Goal: Information Seeking & Learning: Learn about a topic

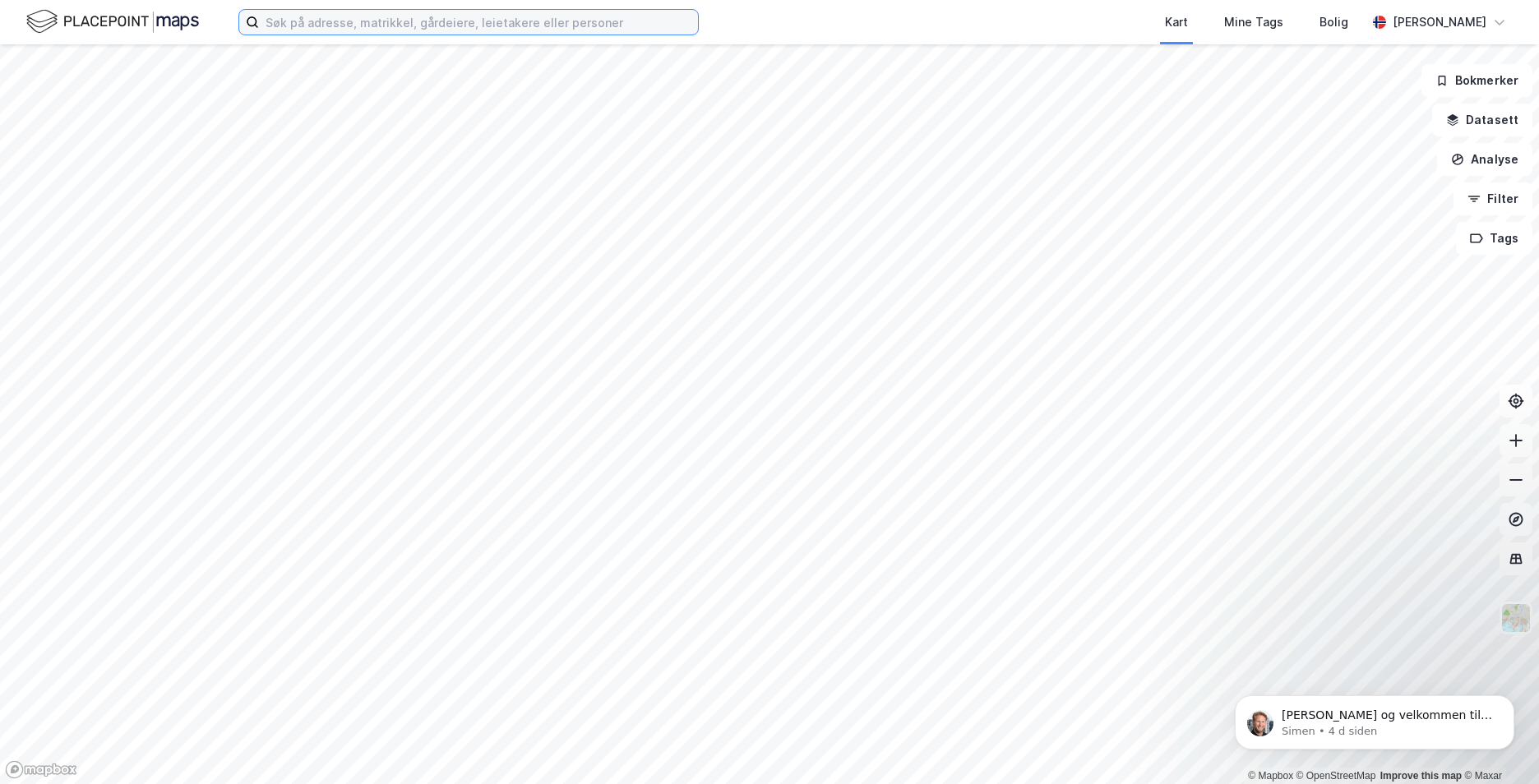
click at [335, 26] on input at bounding box center [478, 22] width 439 height 25
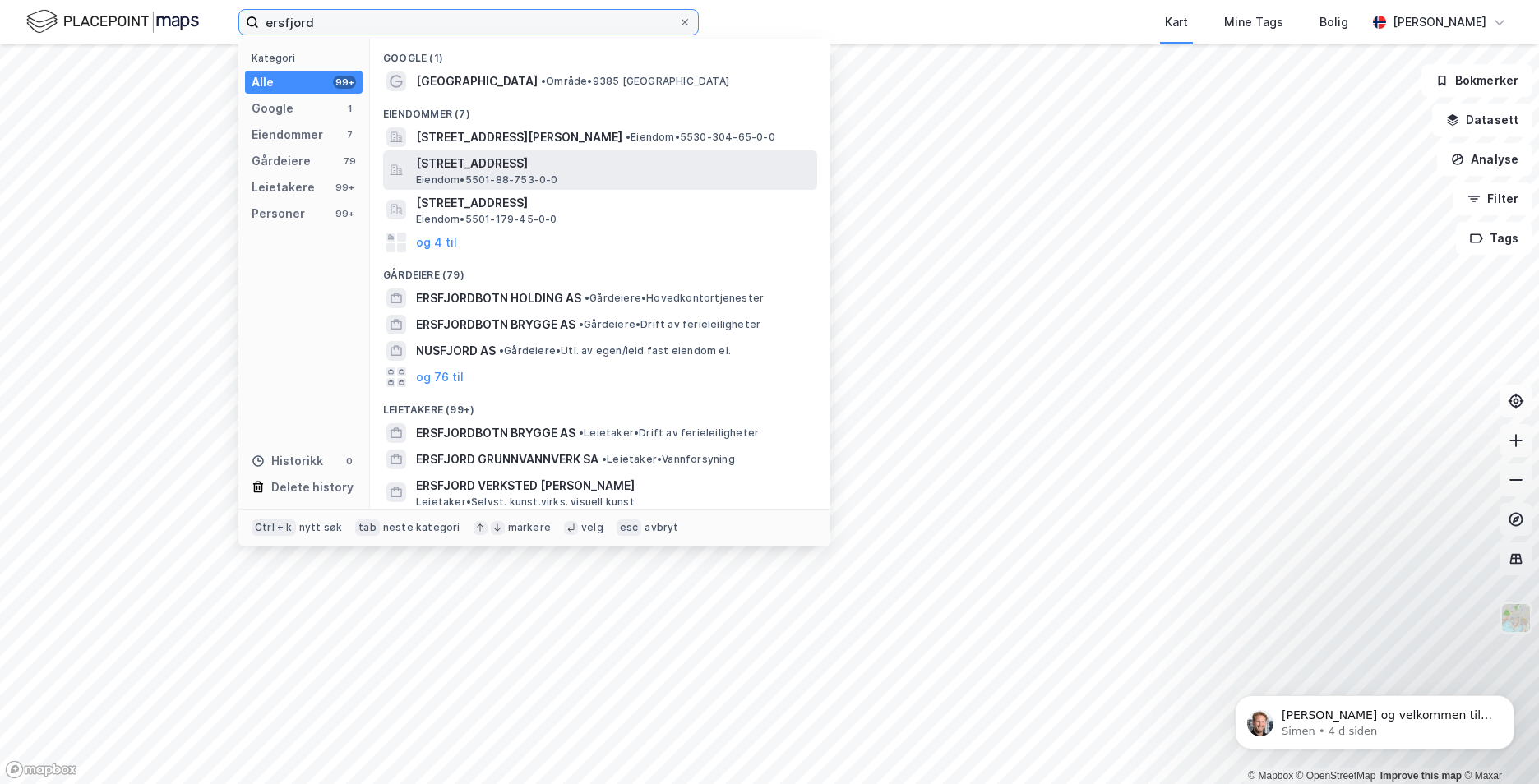
type input "ersfjord"
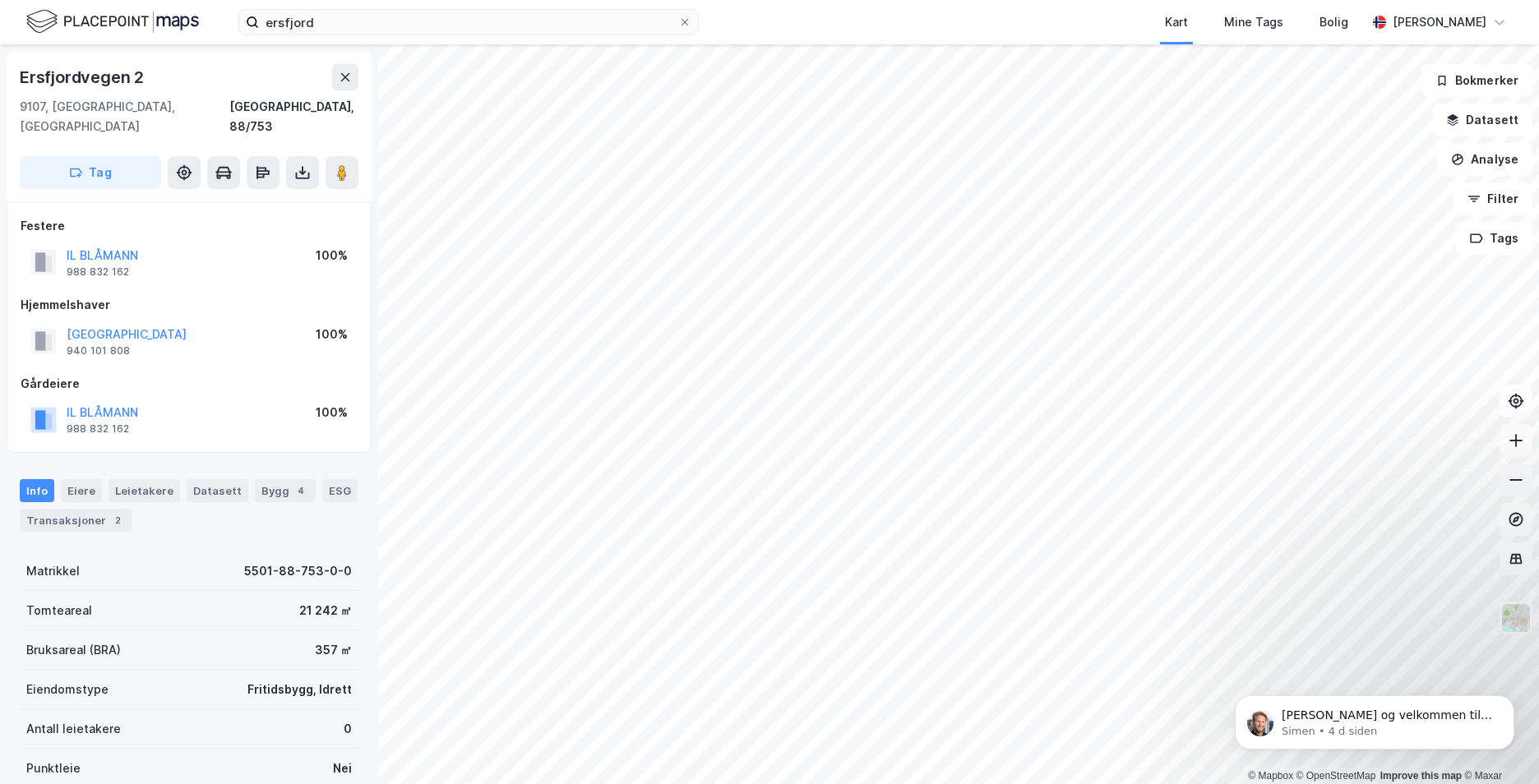
click at [1526, 481] on button at bounding box center [1515, 479] width 32 height 32
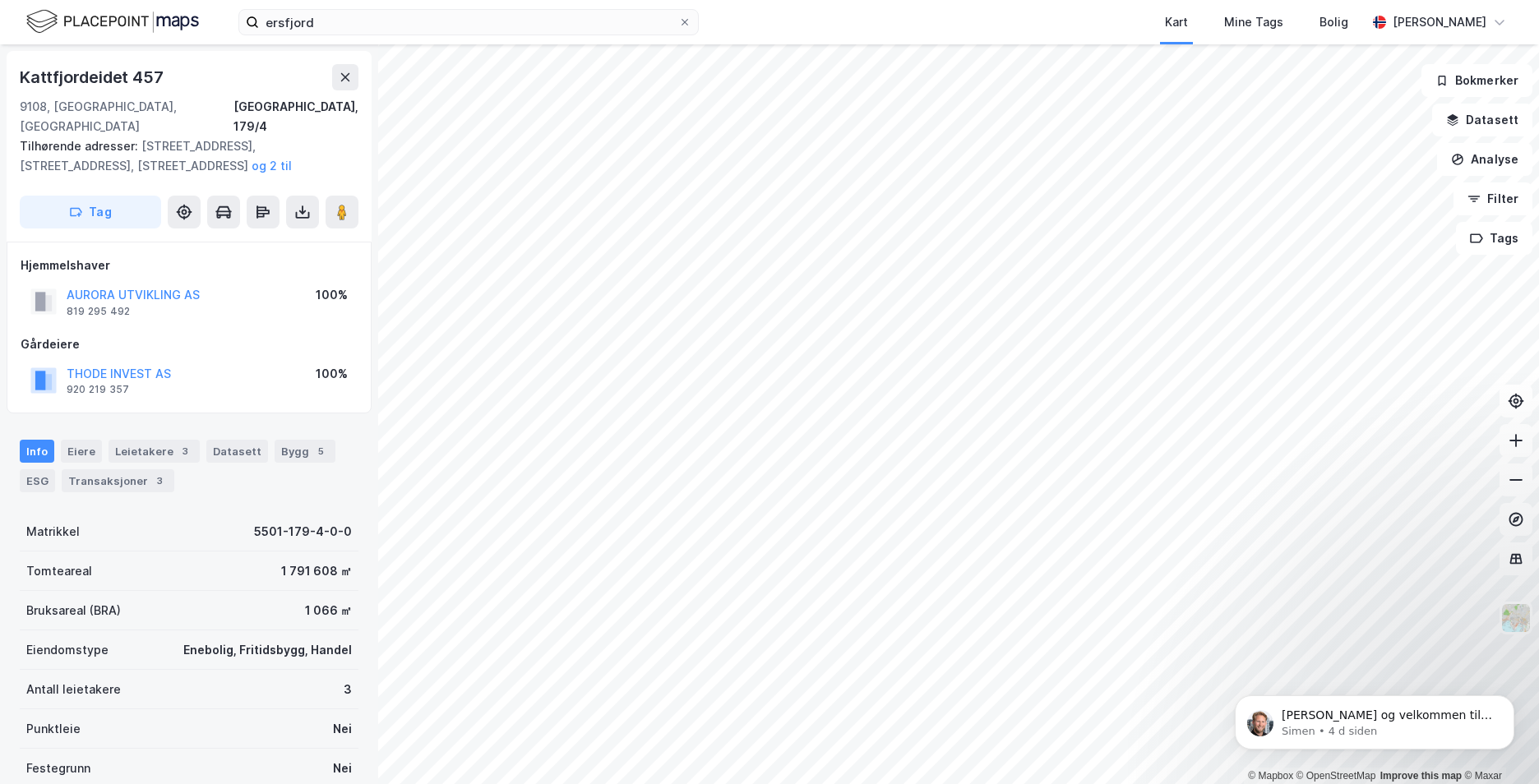
click at [148, 285] on div "AURORA UTVIKLING AS" at bounding box center [133, 295] width 133 height 20
click at [0, 0] on button "AURORA UTVIKLING AS" at bounding box center [0, 0] width 0 height 0
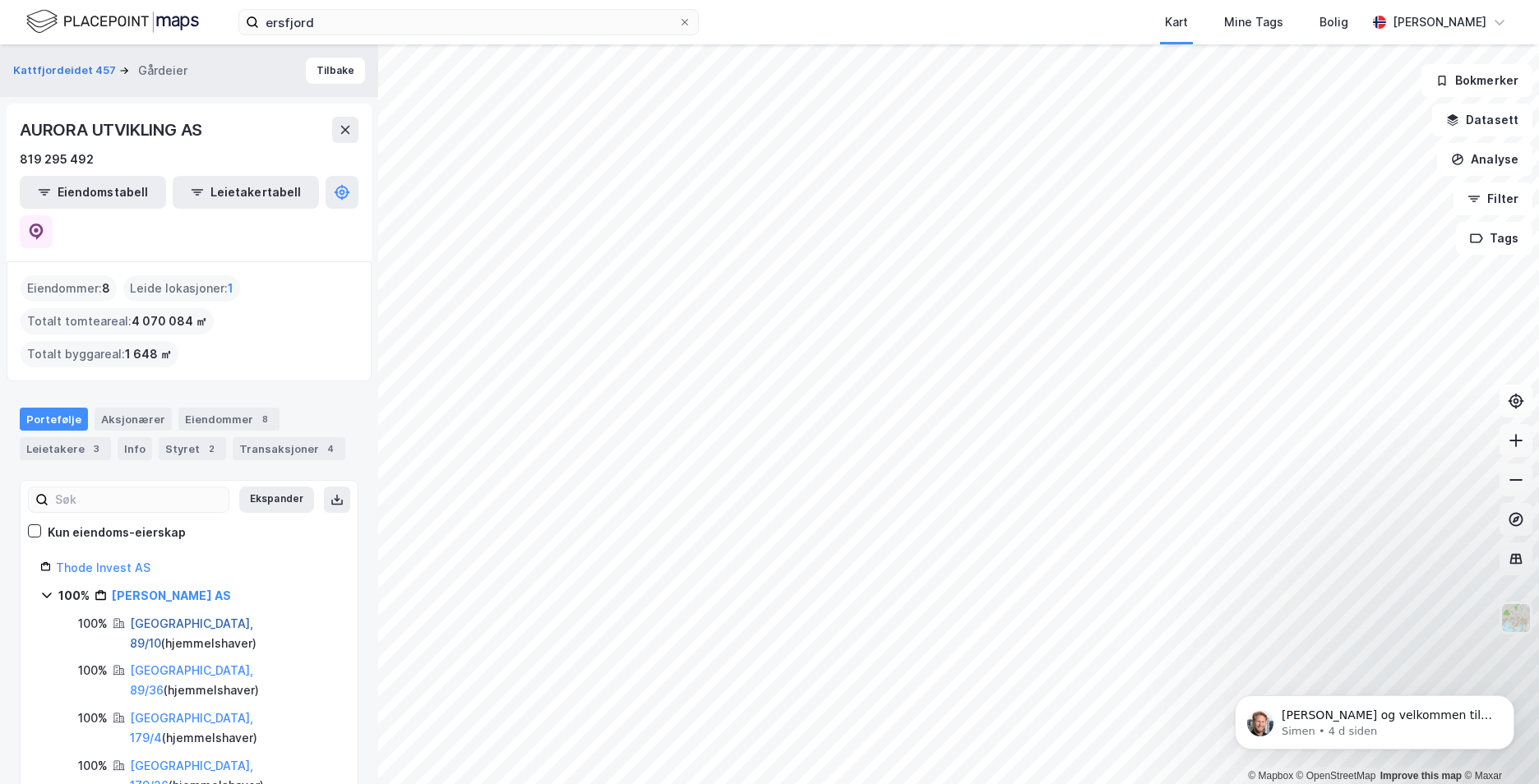
click at [149, 617] on link "[GEOGRAPHIC_DATA], 89/10" at bounding box center [192, 633] width 123 height 33
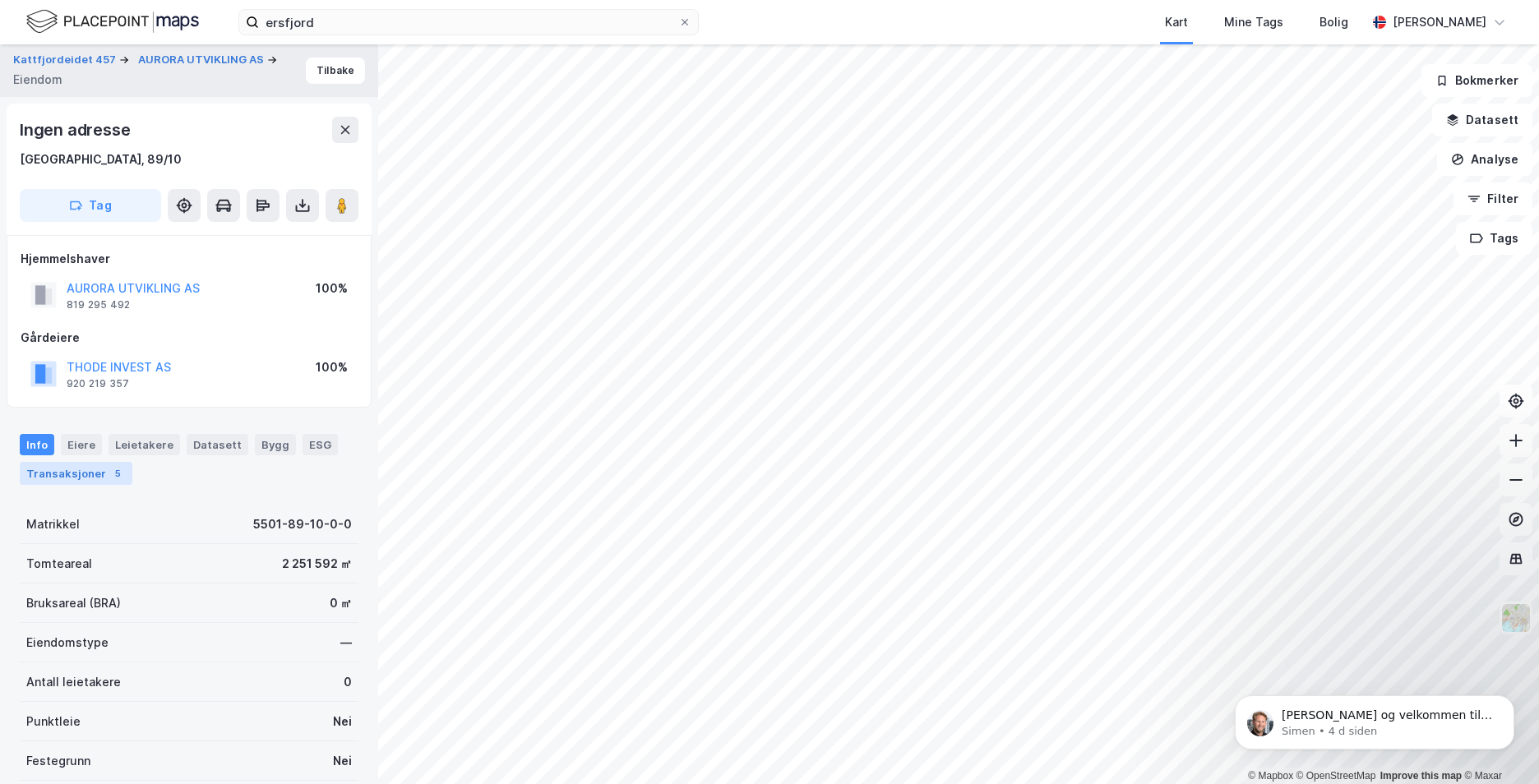
click at [68, 470] on div "Transaksjoner 5" at bounding box center [76, 473] width 112 height 23
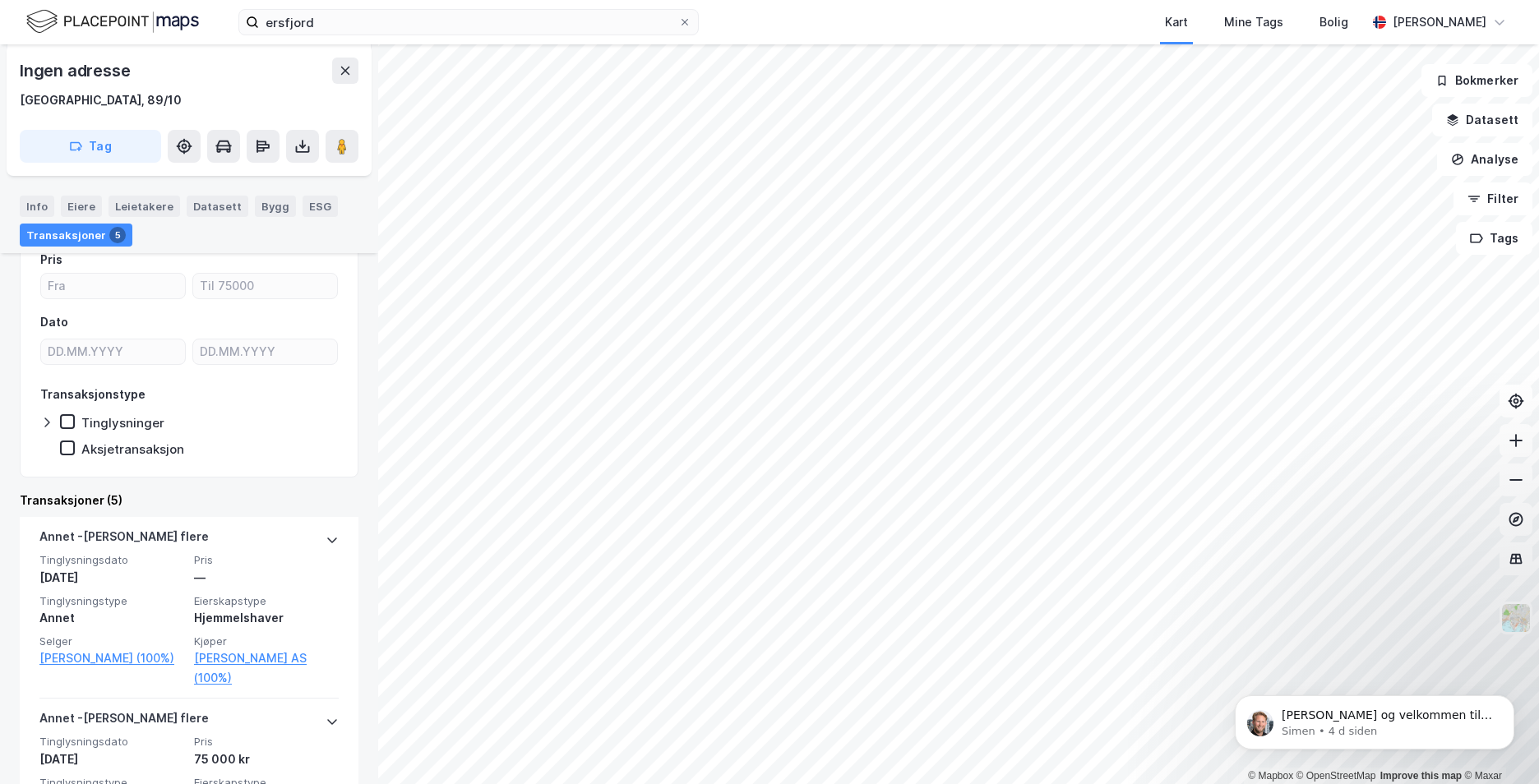
scroll to position [209, 0]
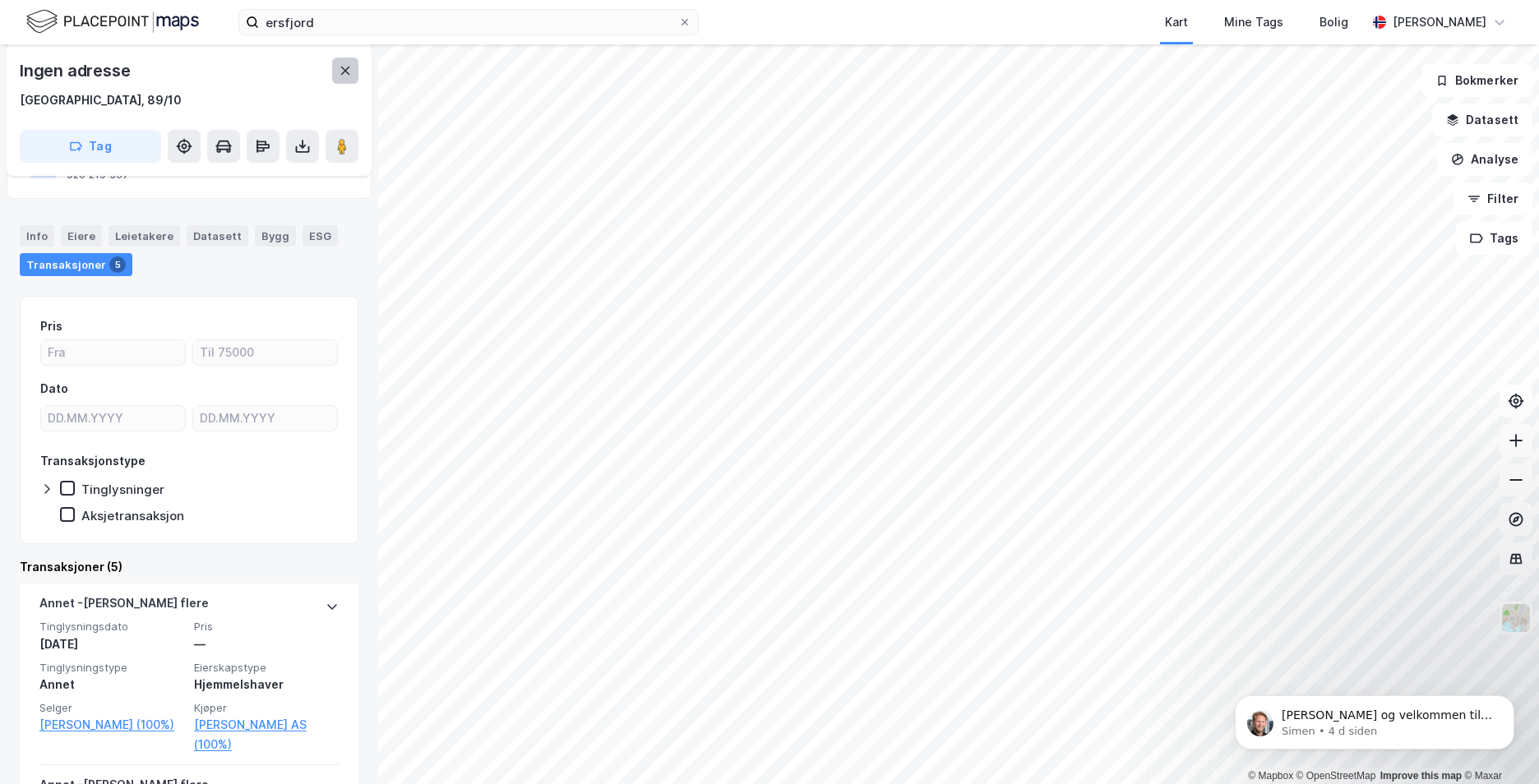
click at [348, 61] on button at bounding box center [346, 71] width 27 height 27
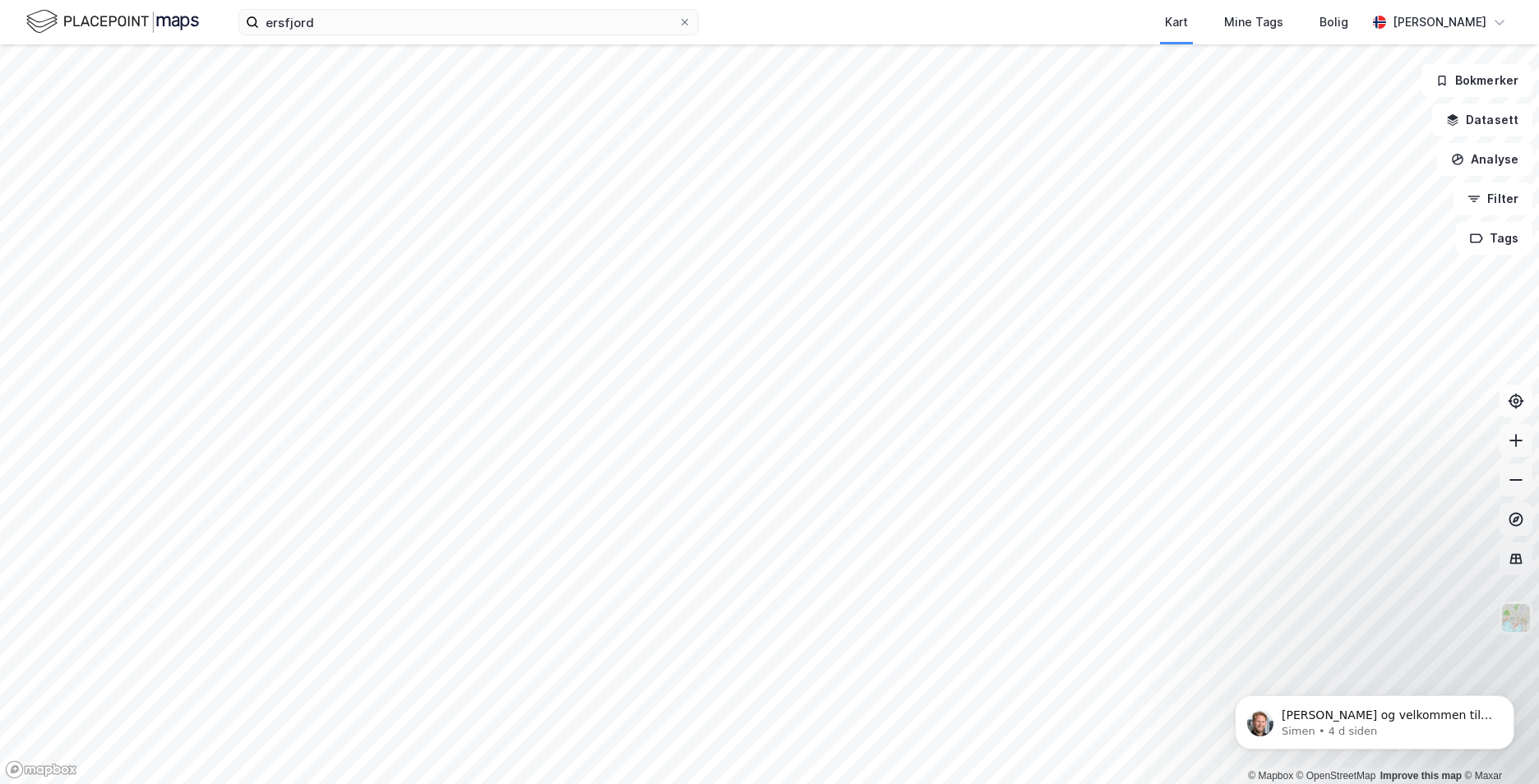
click at [430, 7] on div "ersfjord Kart Mine Tags Bolig [PERSON_NAME]" at bounding box center [769, 22] width 1539 height 44
click at [428, 24] on input "ersfjord" at bounding box center [468, 22] width 419 height 25
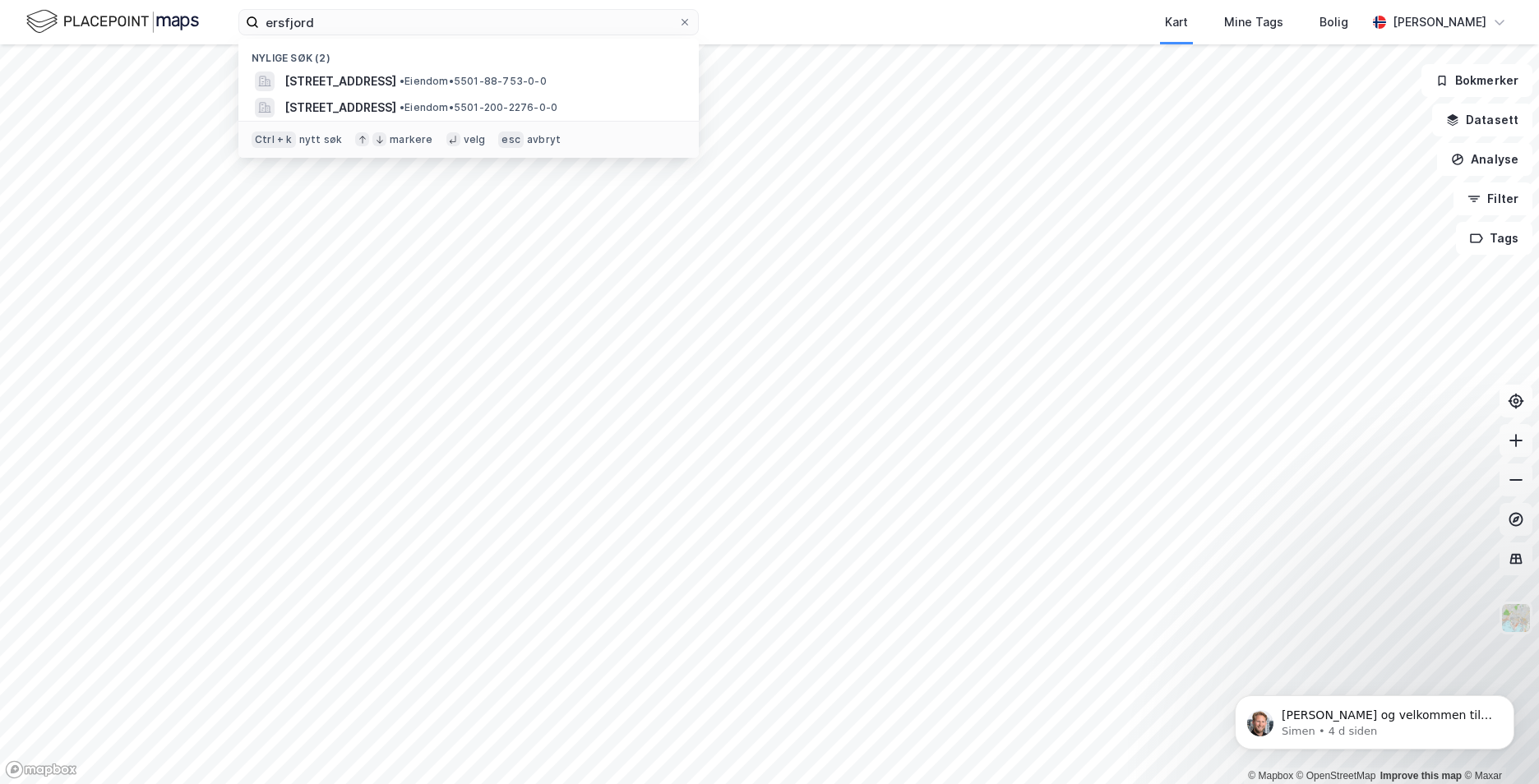
click at [80, 22] on img at bounding box center [112, 22] width 172 height 29
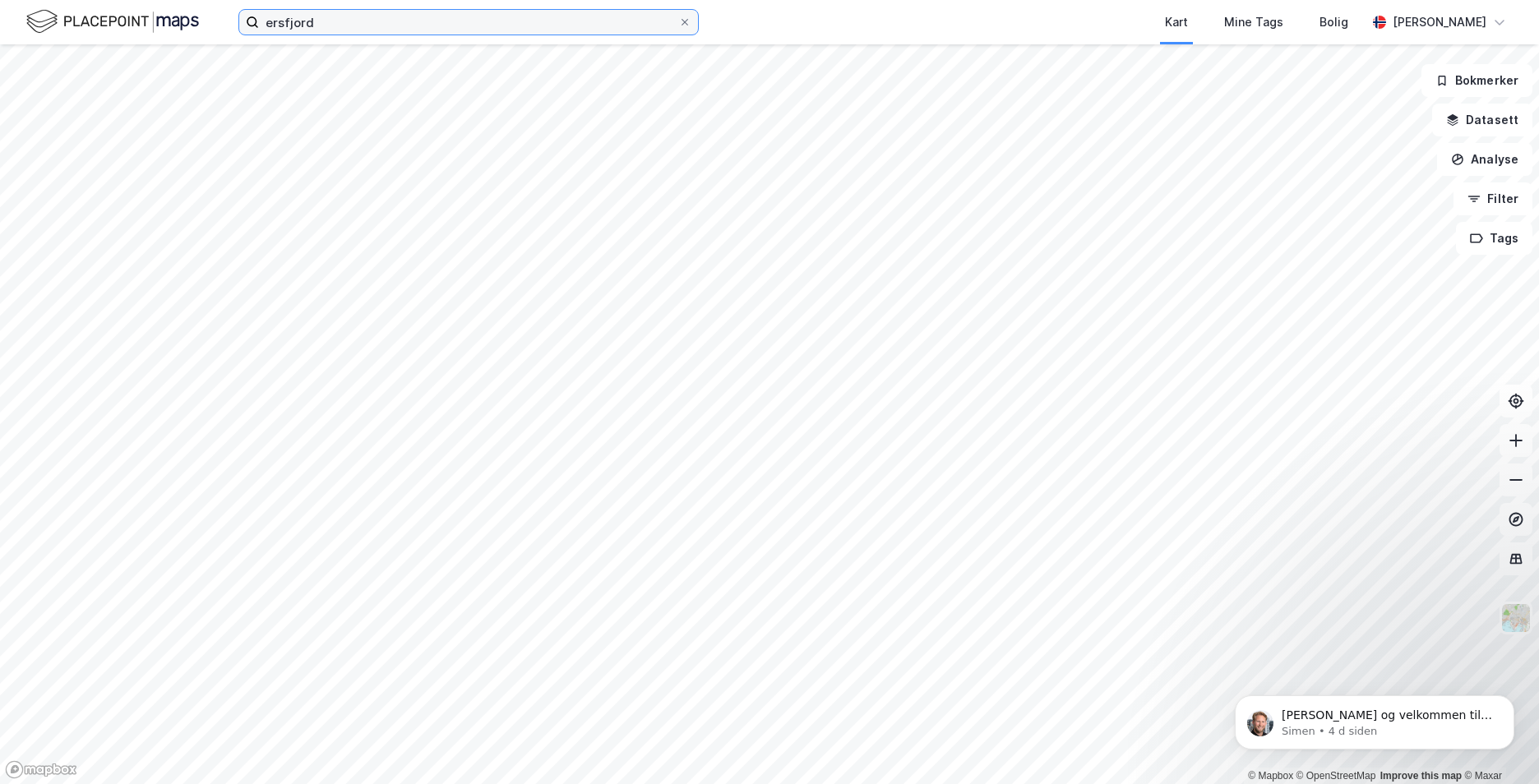
click at [357, 23] on input "ersfjord" at bounding box center [468, 22] width 419 height 25
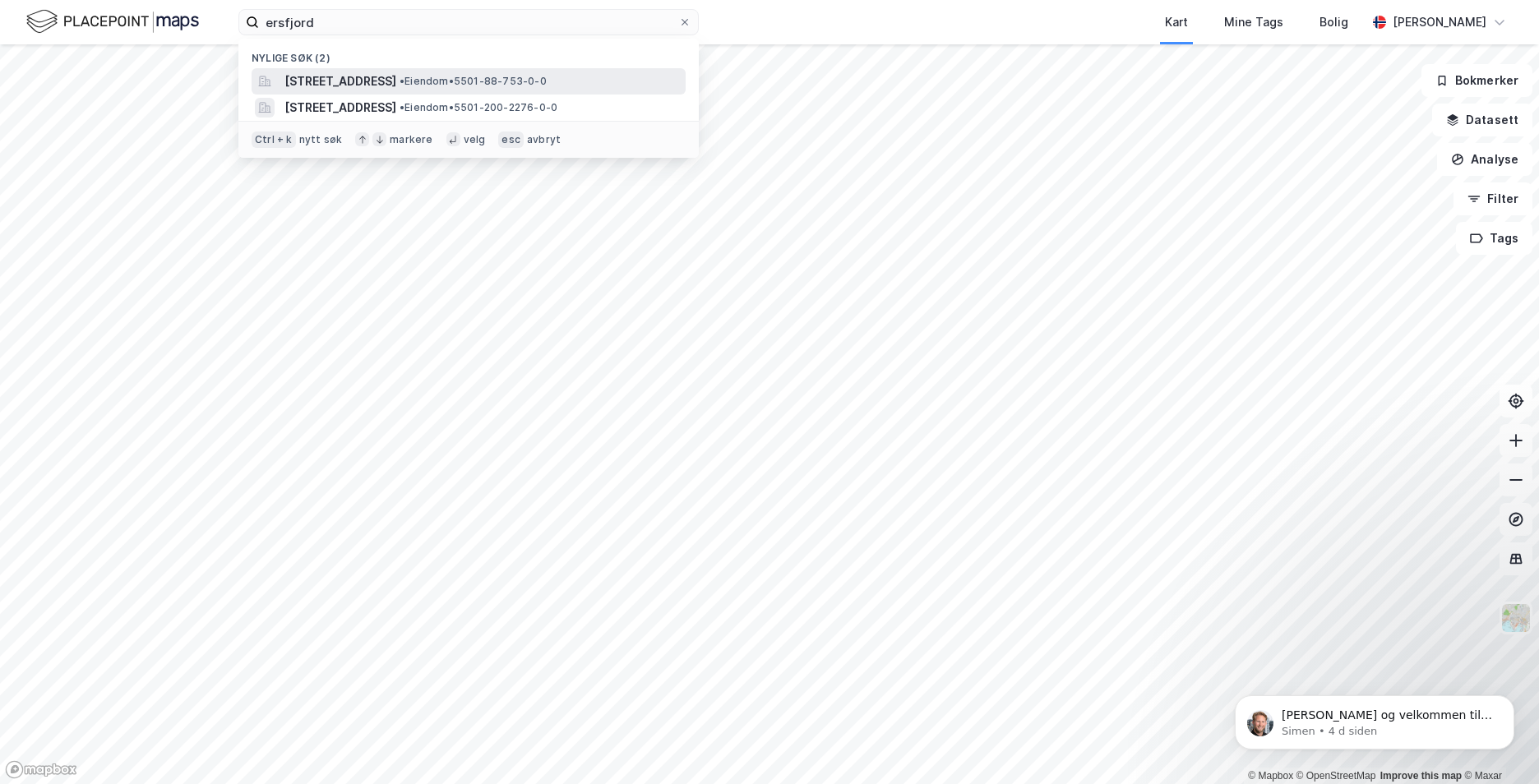
click at [377, 87] on span "[STREET_ADDRESS]" at bounding box center [340, 82] width 112 height 20
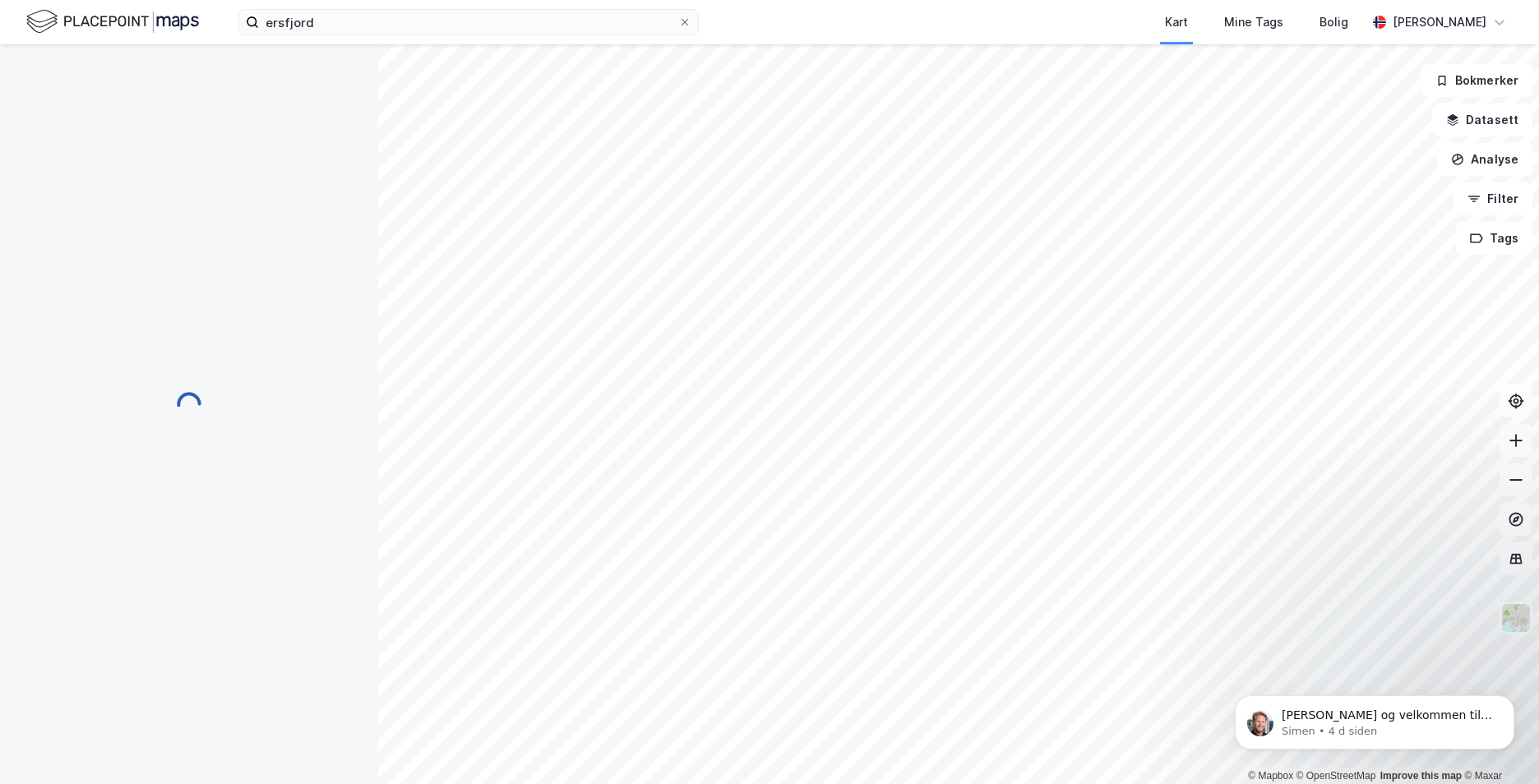
scroll to position [56, 0]
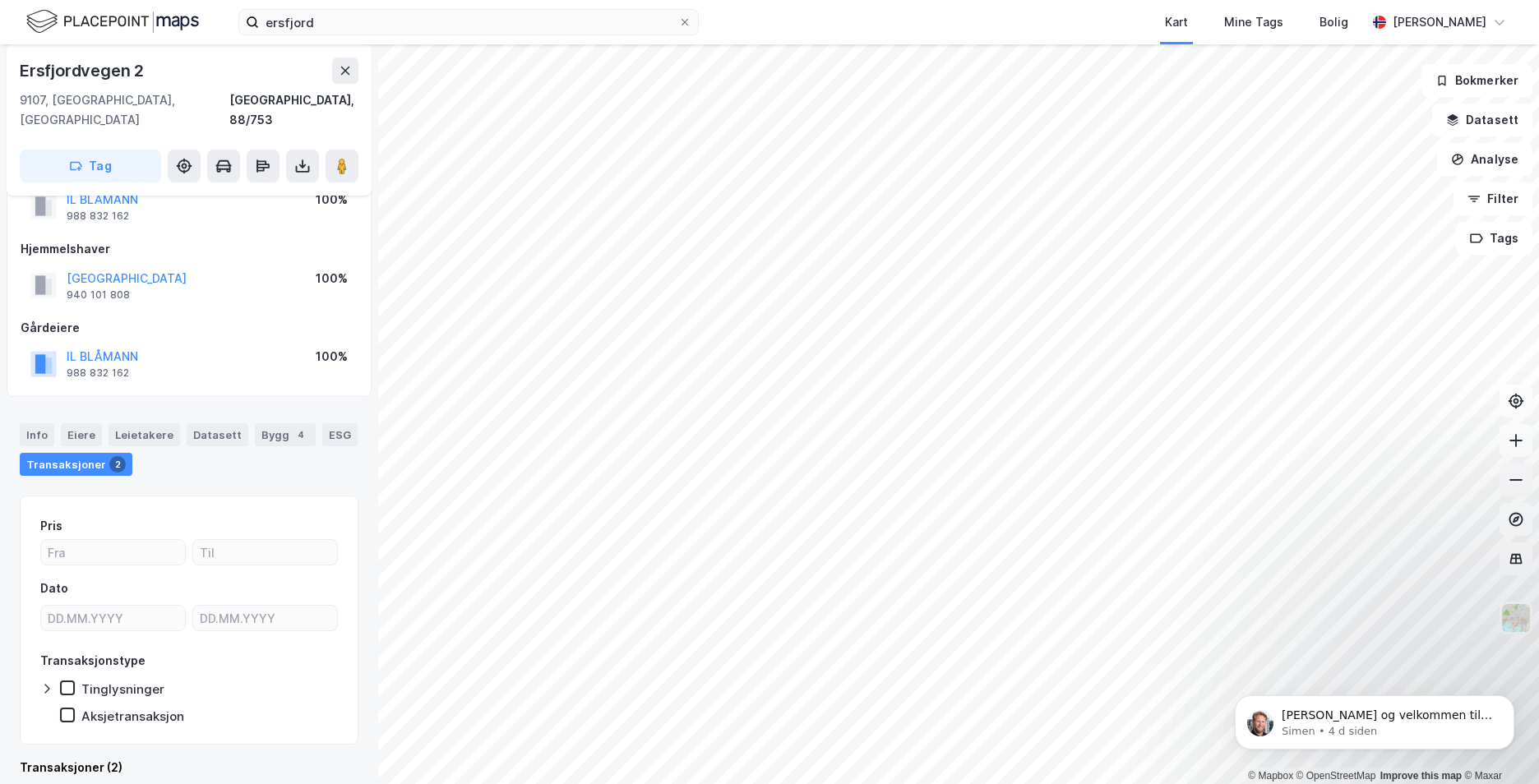
click at [1521, 483] on icon at bounding box center [1516, 480] width 17 height 17
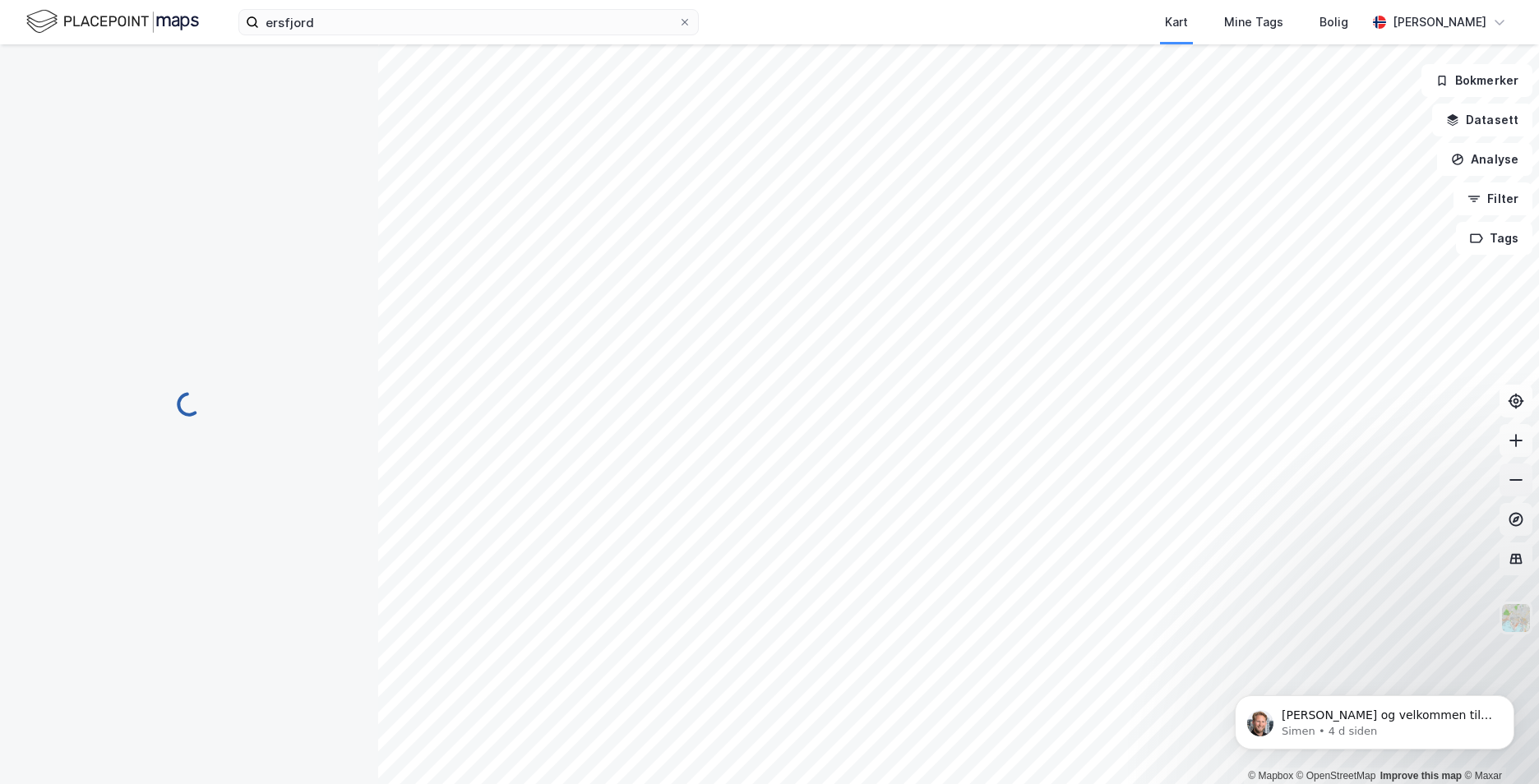
scroll to position [0, 0]
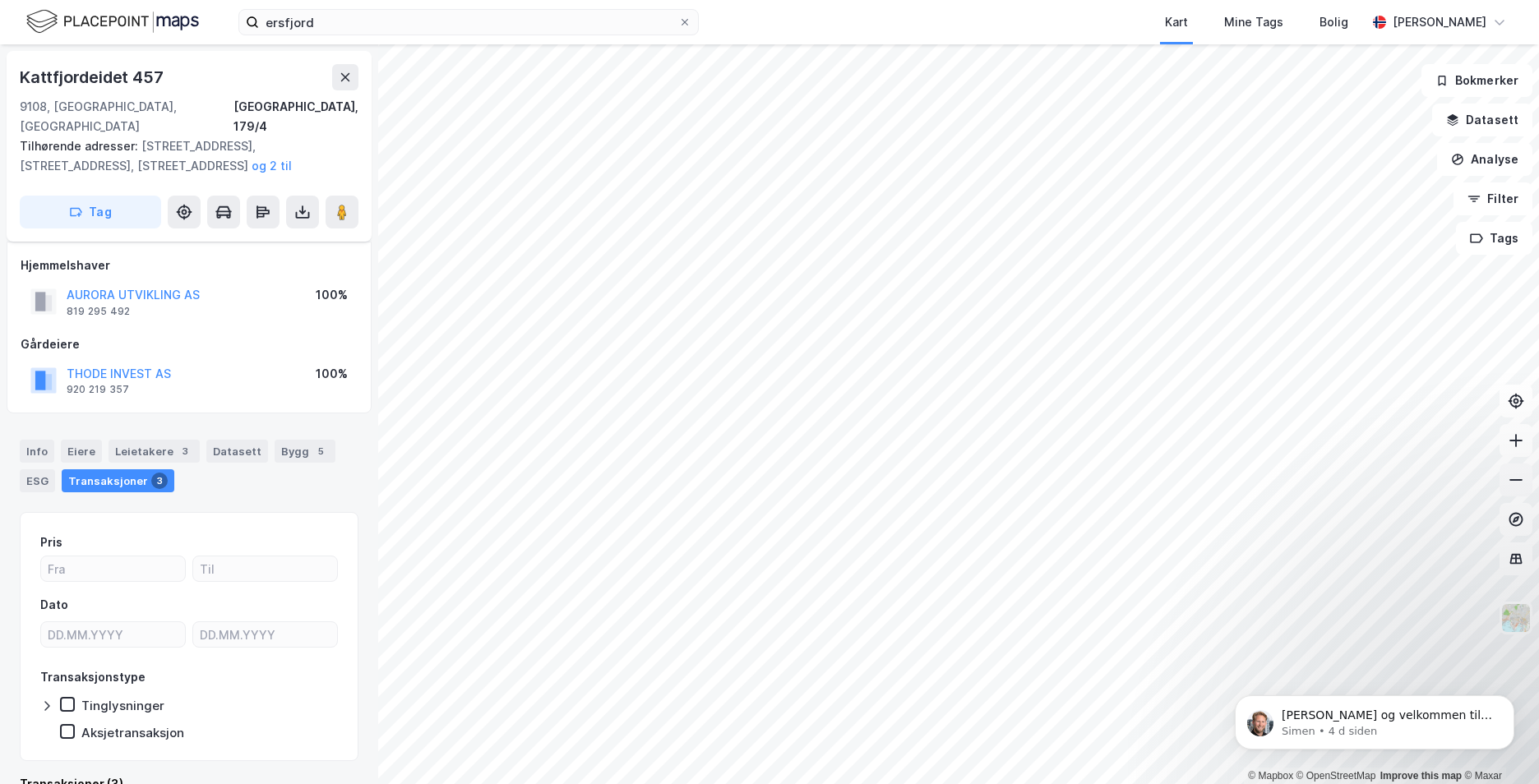
scroll to position [17, 0]
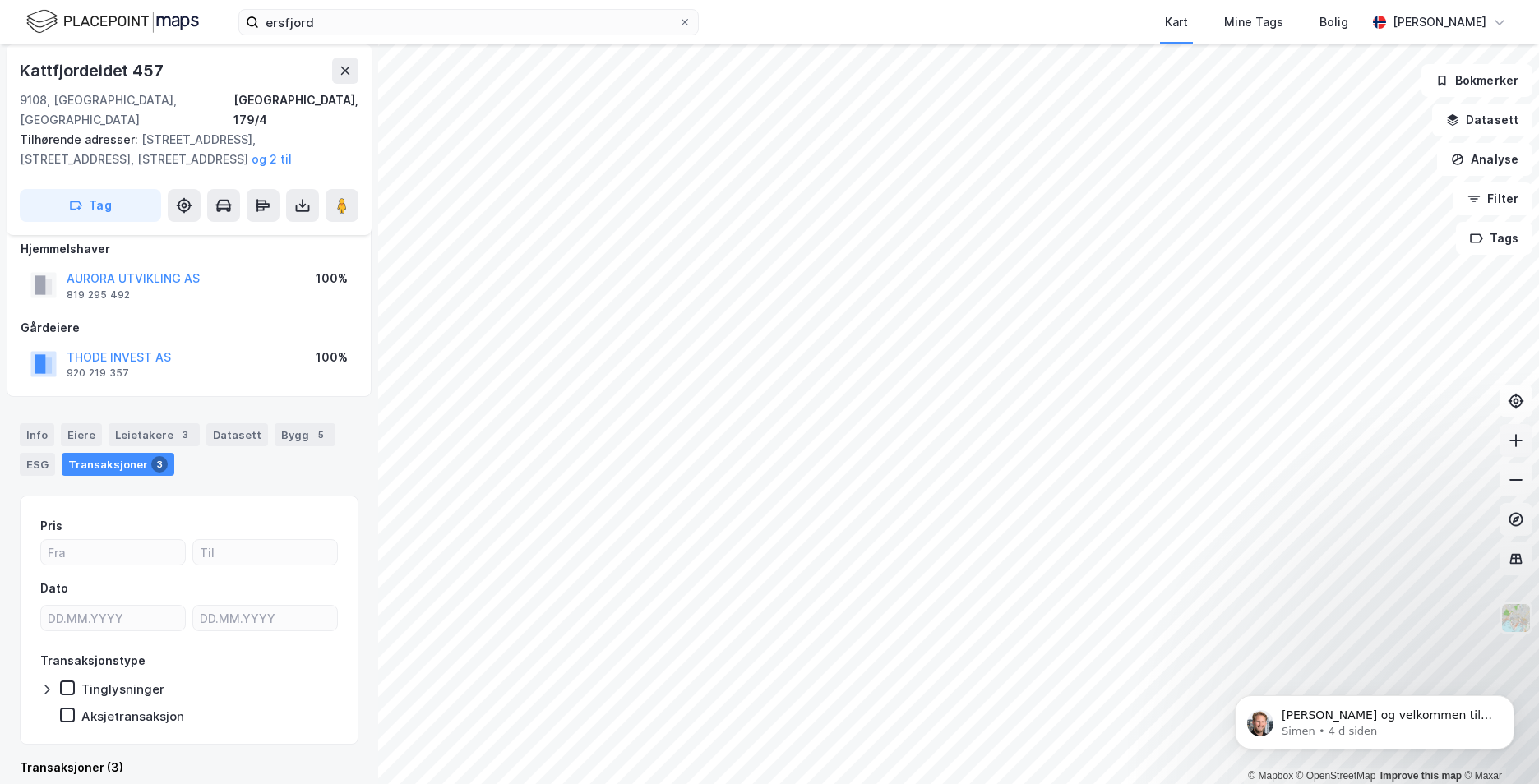
click at [1523, 445] on icon at bounding box center [1516, 441] width 17 height 17
click at [1517, 452] on button at bounding box center [1515, 440] width 32 height 32
click at [1529, 441] on button at bounding box center [1515, 440] width 32 height 32
click at [1527, 428] on button at bounding box center [1515, 440] width 32 height 32
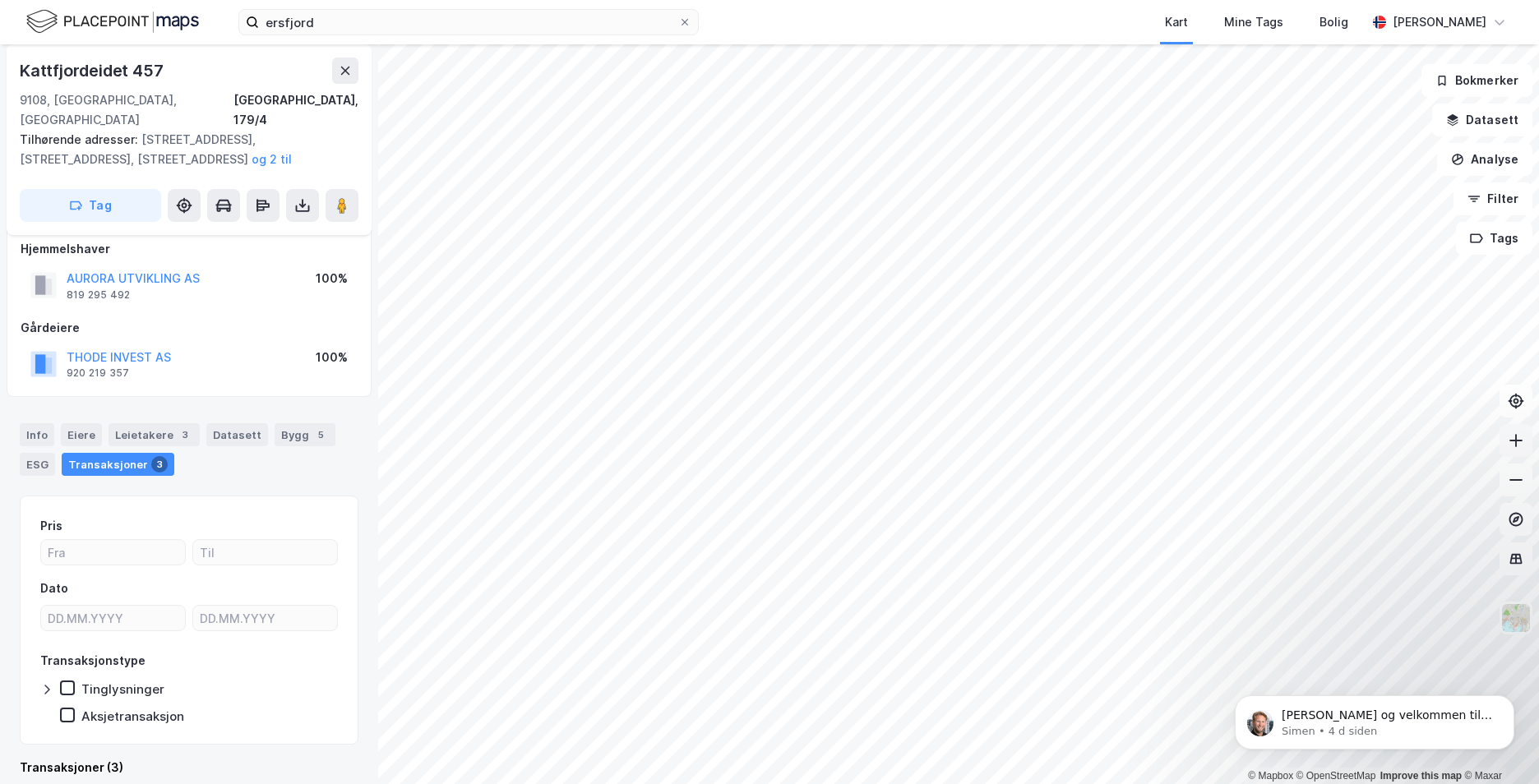
click at [1527, 428] on button at bounding box center [1515, 440] width 32 height 32
click at [1512, 491] on button at bounding box center [1515, 479] width 32 height 32
click at [1528, 612] on img at bounding box center [1515, 617] width 31 height 31
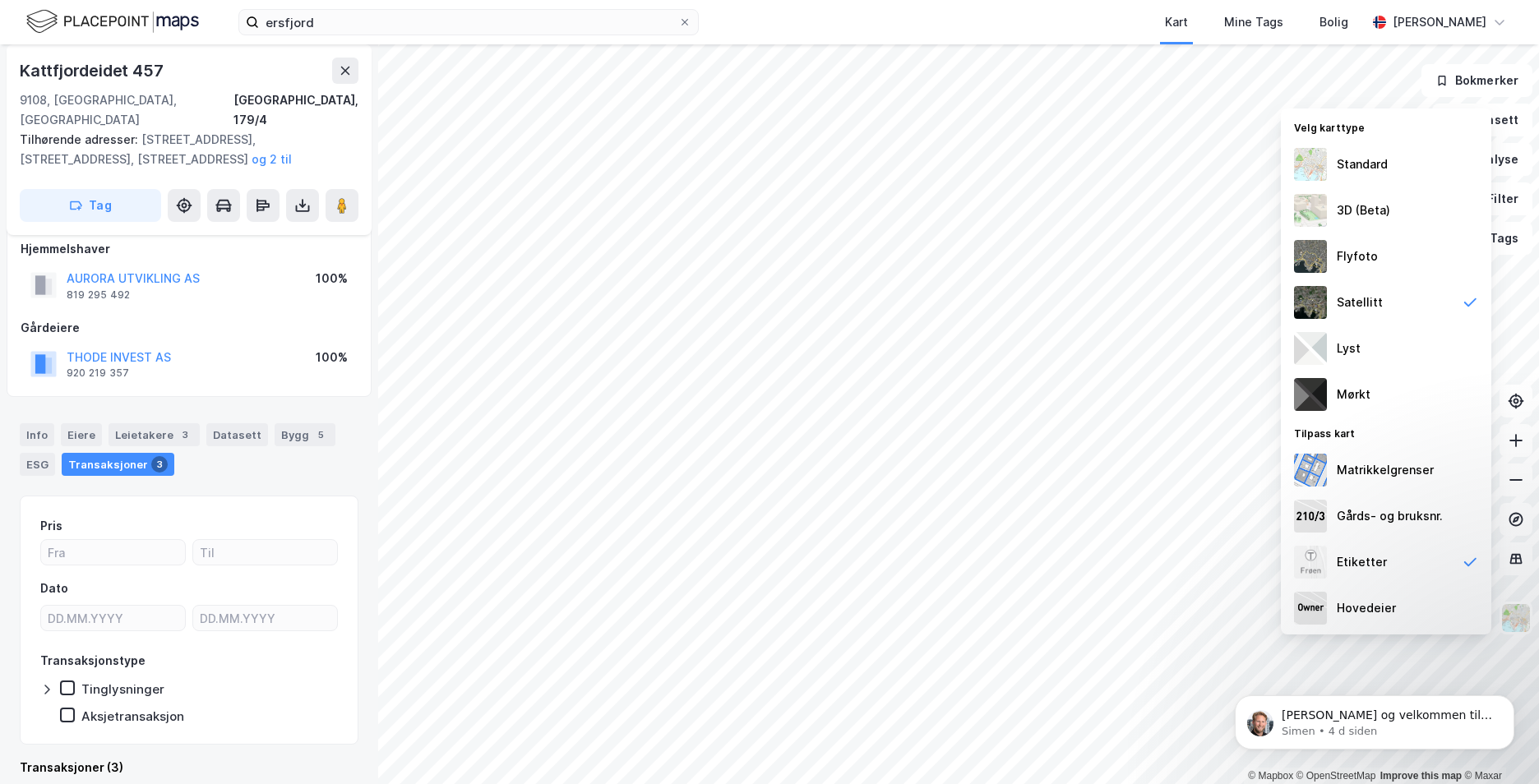
click at [135, 453] on div "Transaksjoner 3" at bounding box center [117, 465] width 112 height 23
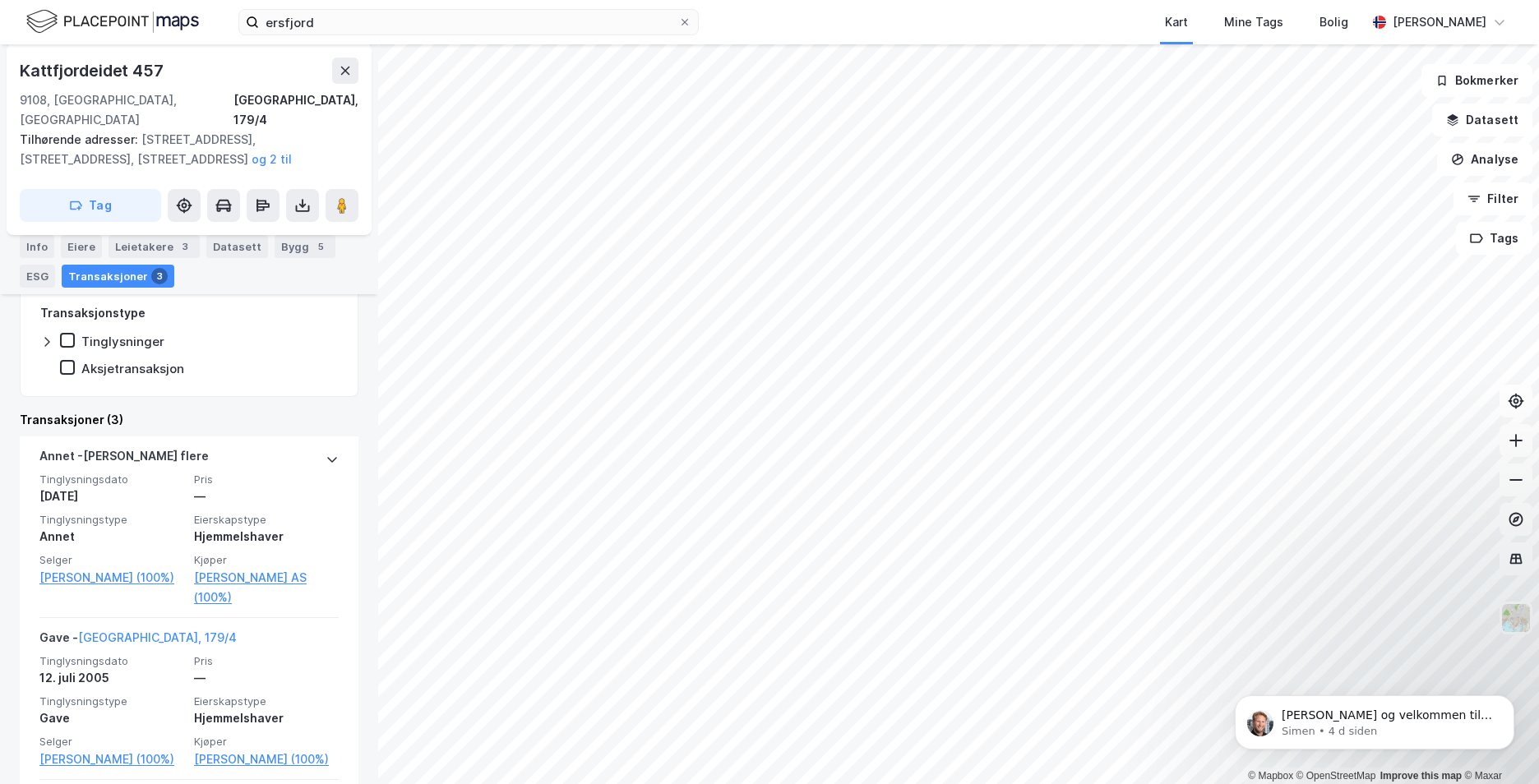
scroll to position [362, 0]
click at [146, 240] on div "Leietakere 3" at bounding box center [153, 247] width 91 height 23
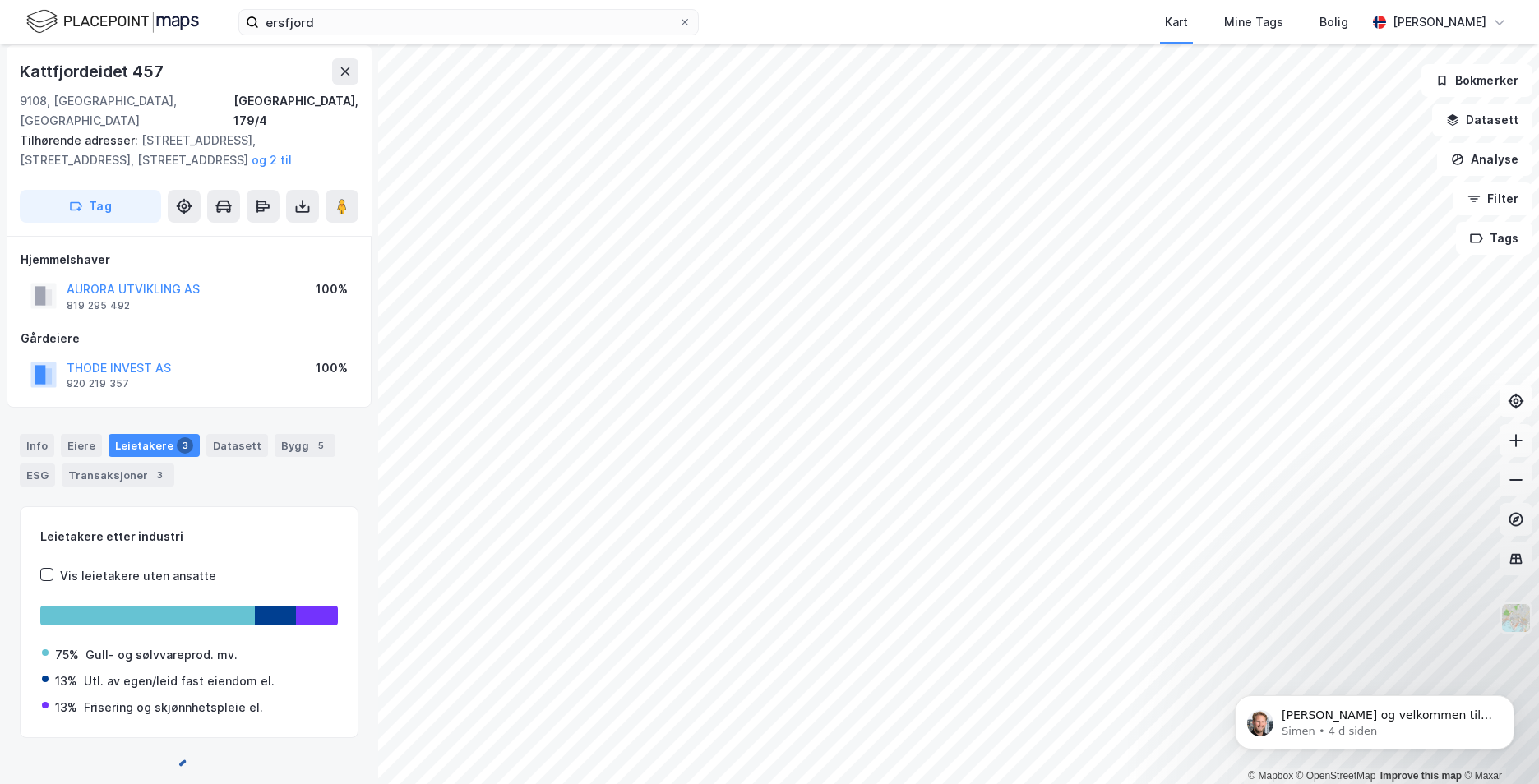
scroll to position [272, 0]
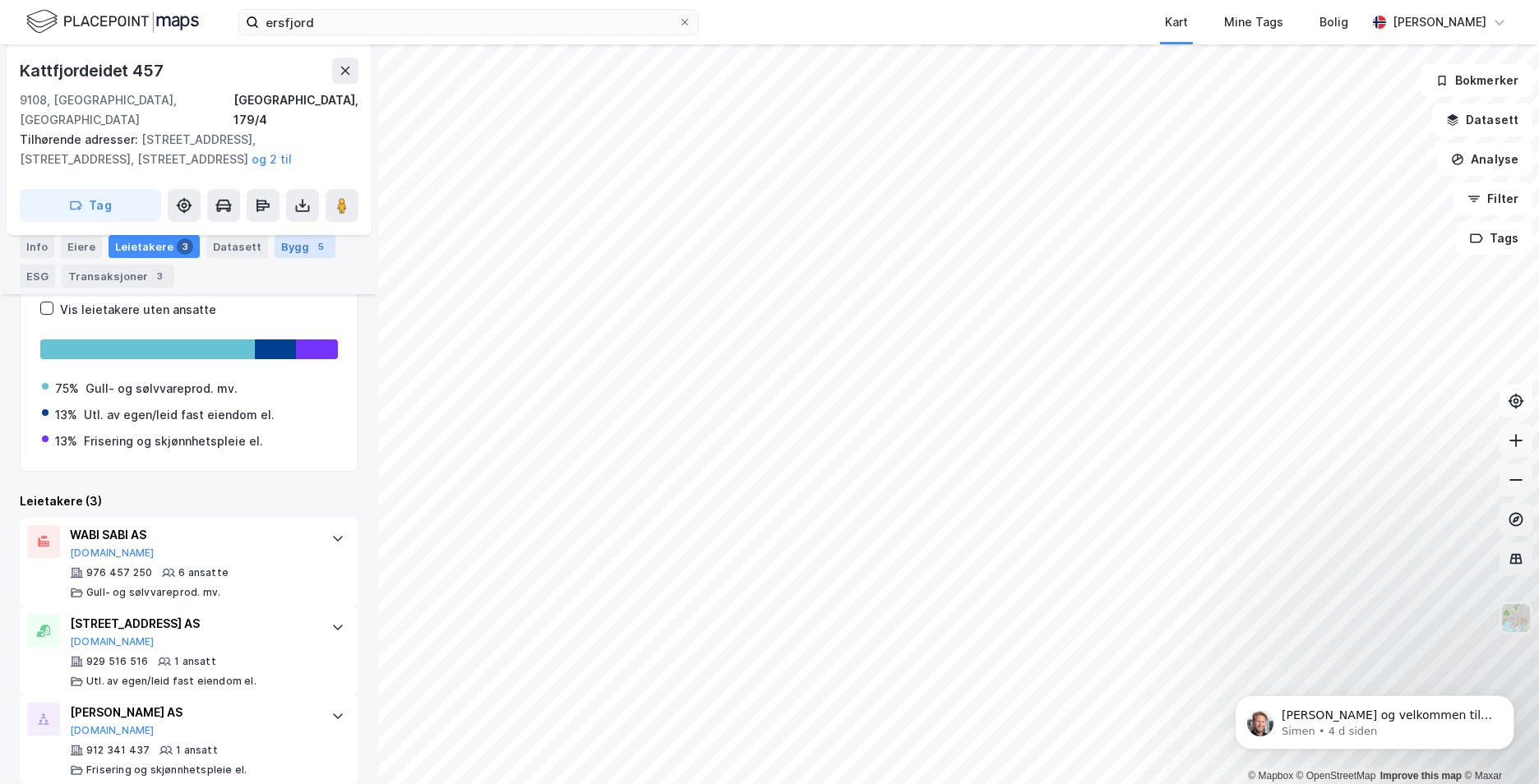
click at [295, 235] on div "Bygg 5" at bounding box center [304, 247] width 61 height 23
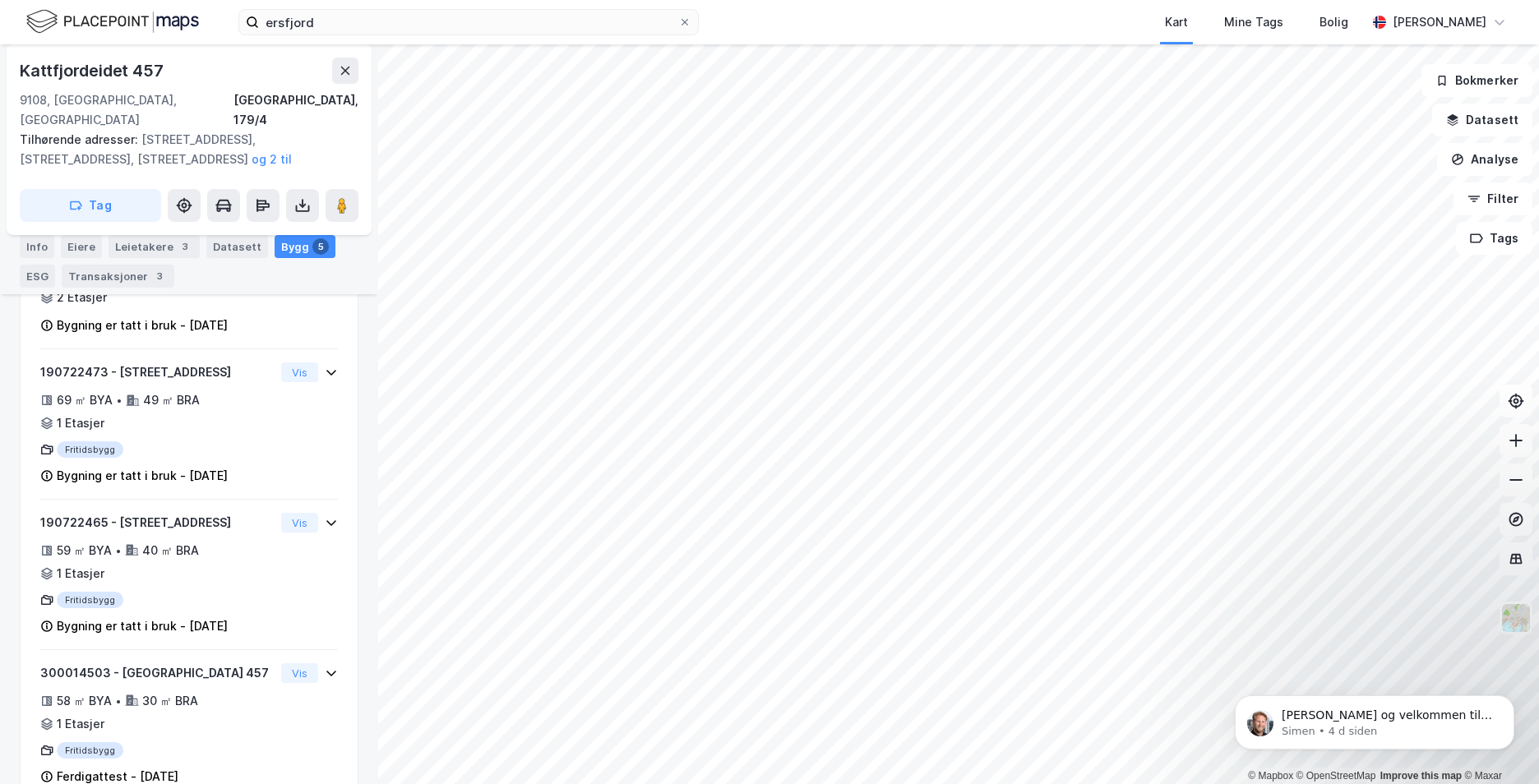
scroll to position [564, 0]
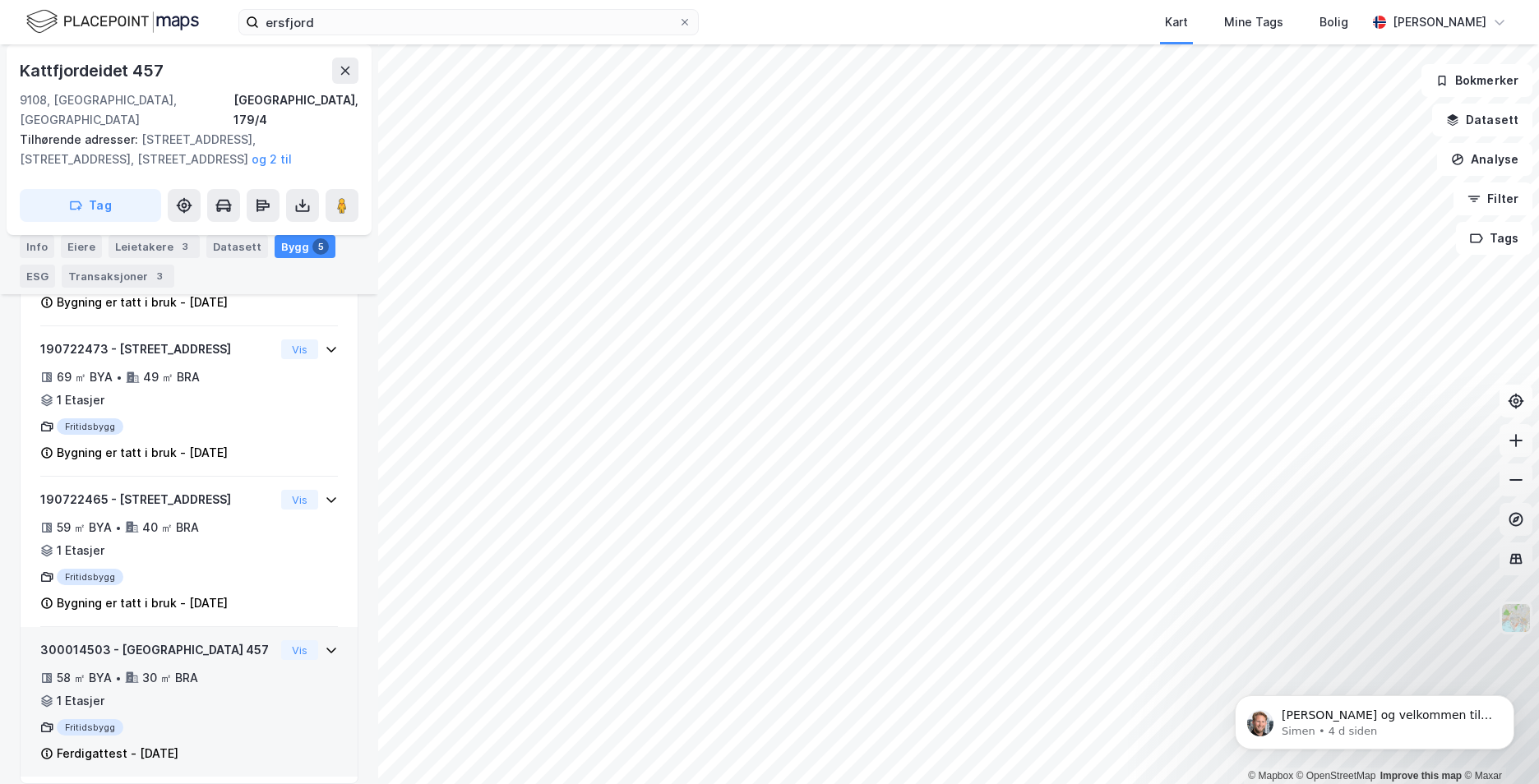
click at [312, 640] on div "Vis" at bounding box center [309, 650] width 57 height 20
click at [247, 640] on div "300014503 - [GEOGRAPHIC_DATA] 457" at bounding box center [157, 650] width 234 height 20
click at [325, 643] on icon at bounding box center [332, 650] width 13 height 13
click at [292, 640] on button "Vis" at bounding box center [299, 650] width 37 height 20
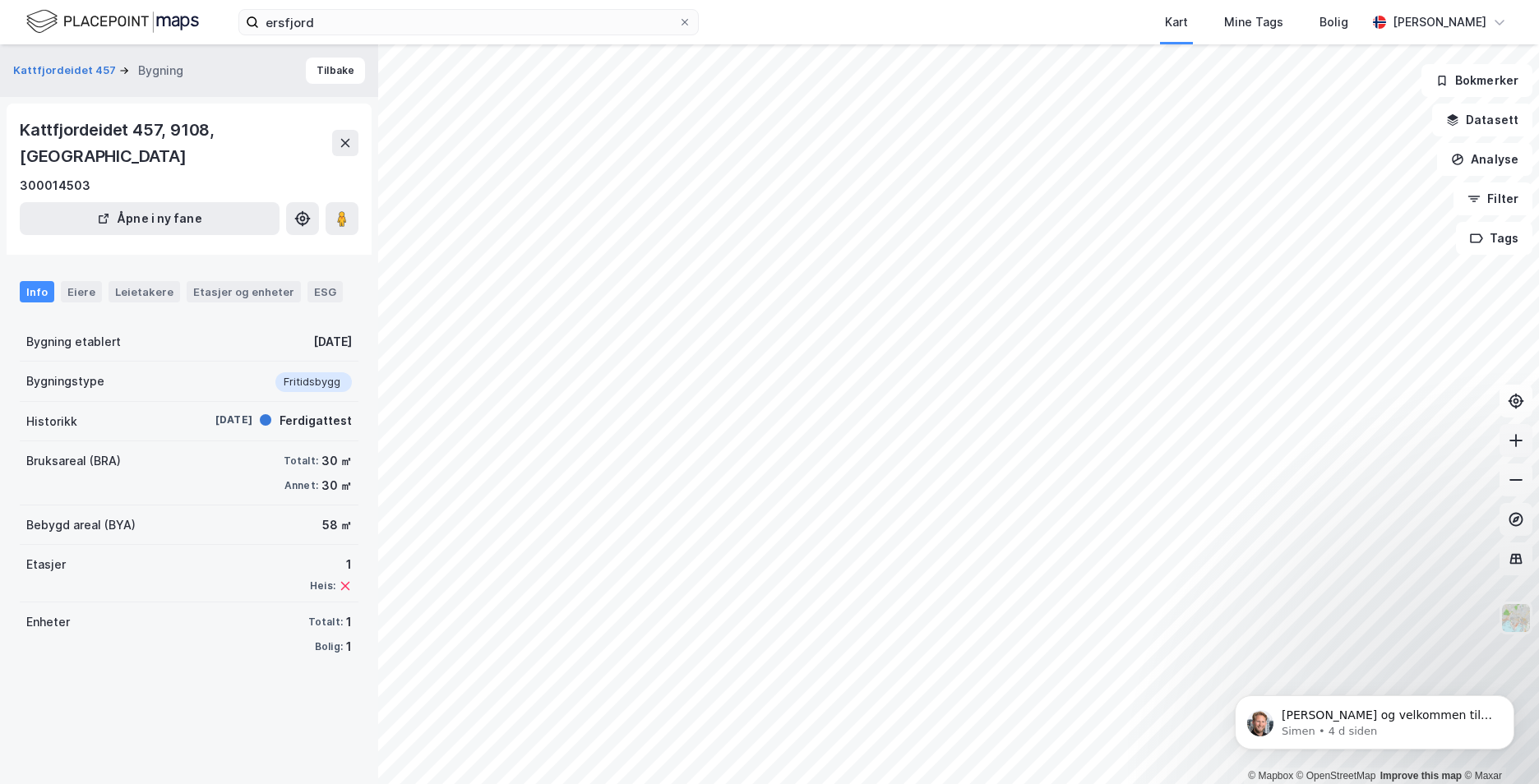
click at [1518, 449] on button at bounding box center [1515, 440] width 32 height 32
click at [1524, 478] on button at bounding box center [1515, 479] width 32 height 32
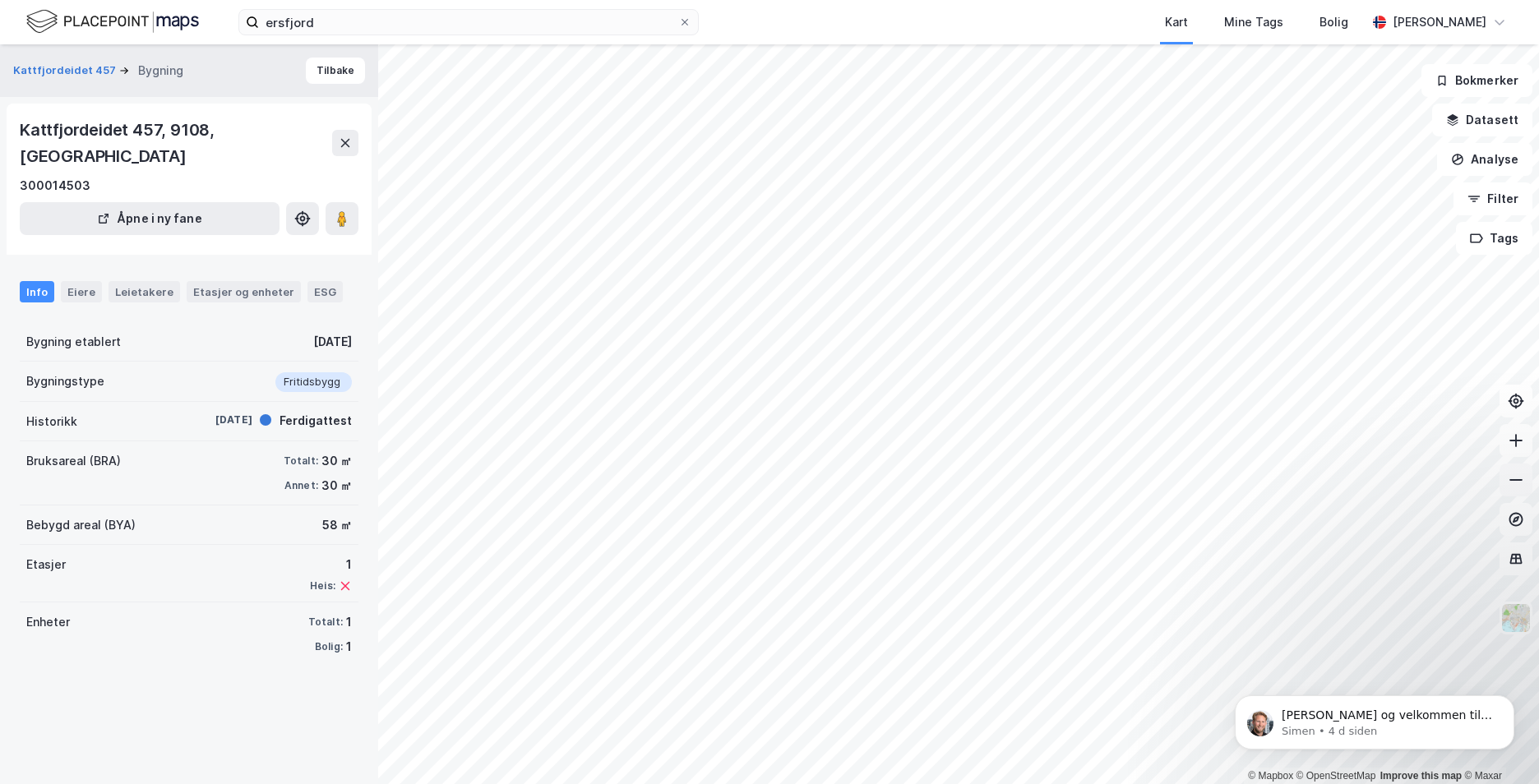
click at [1524, 478] on button at bounding box center [1515, 479] width 32 height 32
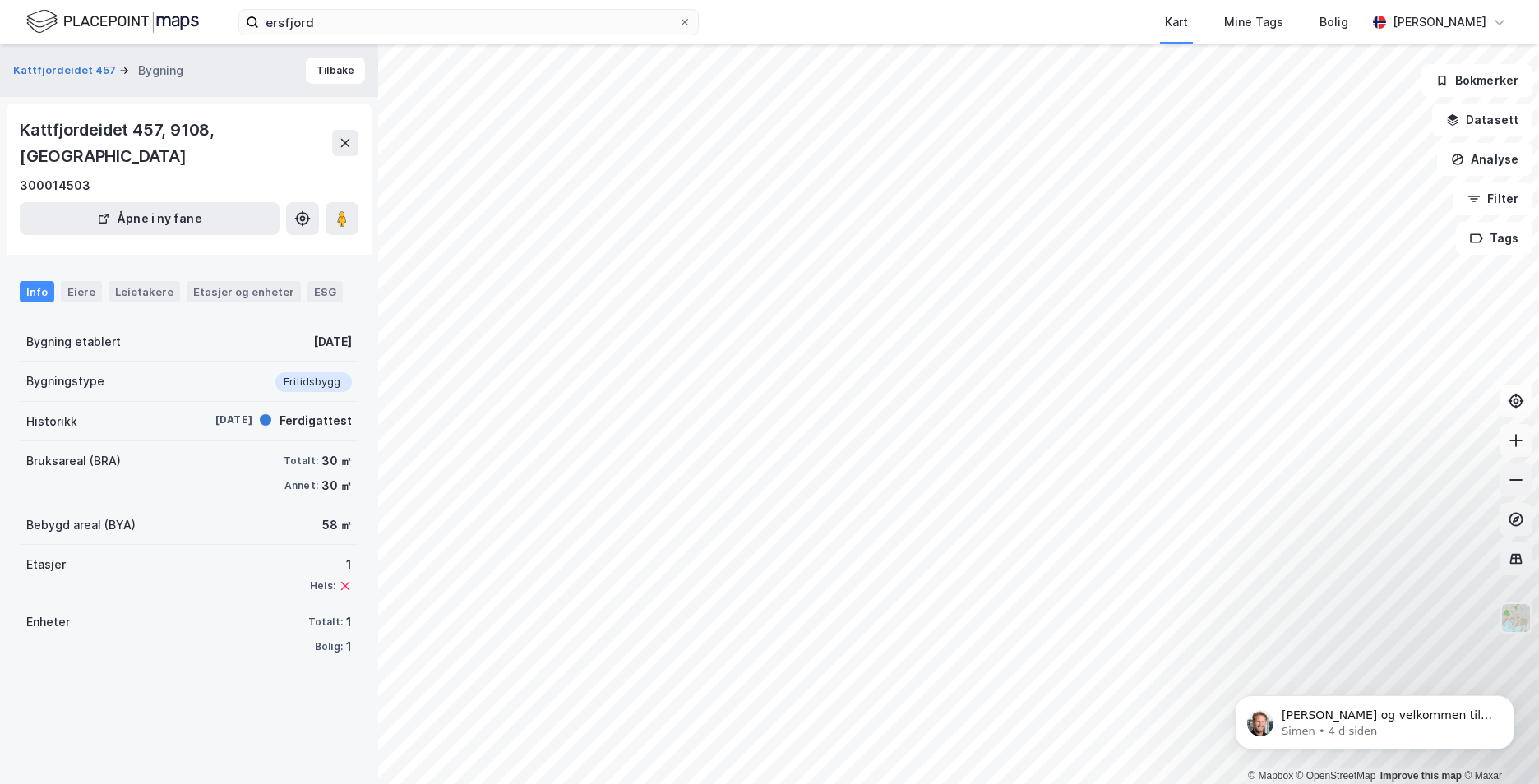
click at [1524, 478] on button at bounding box center [1515, 479] width 32 height 32
click at [309, 68] on button "Tilbake" at bounding box center [335, 71] width 59 height 27
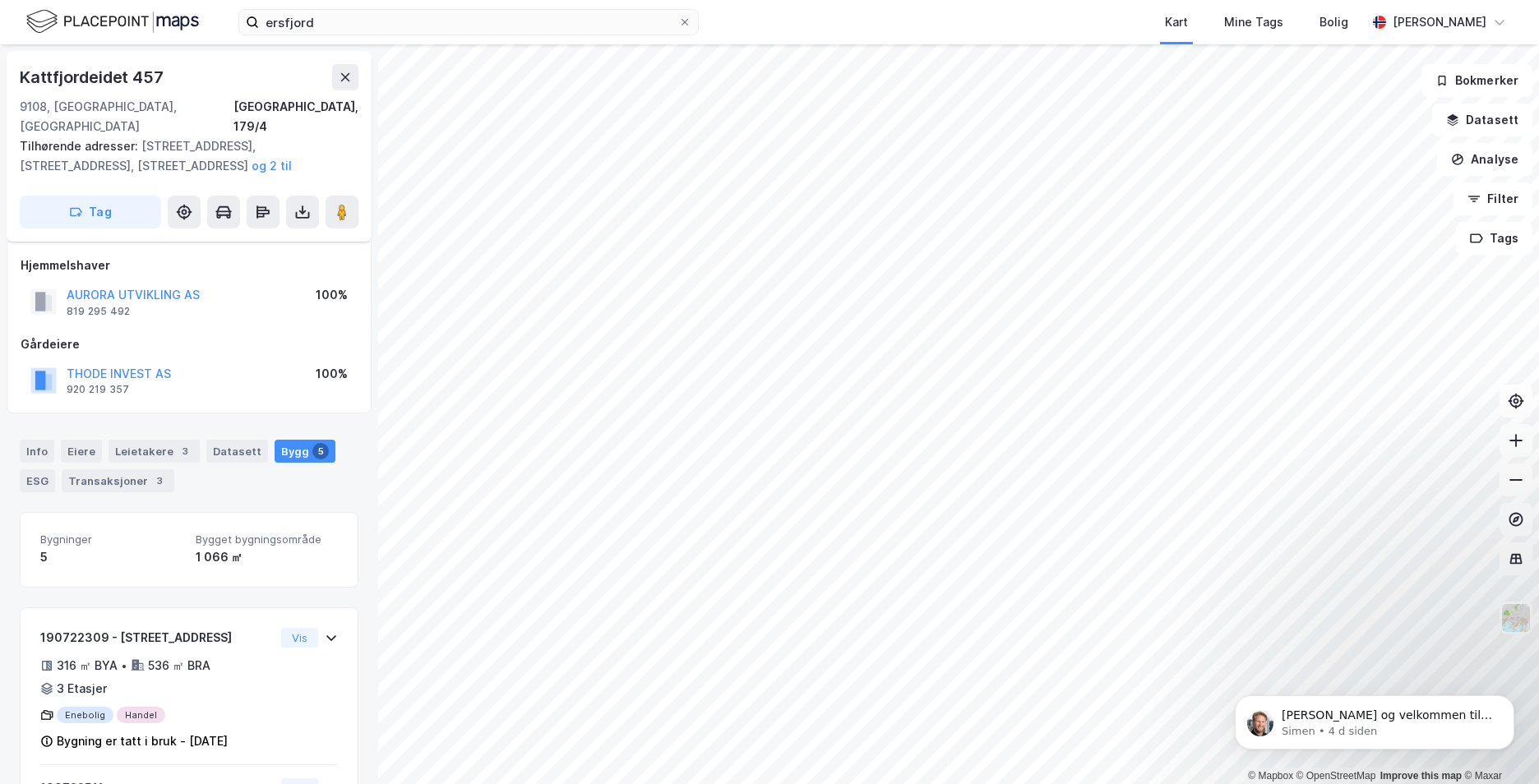
scroll to position [564, 0]
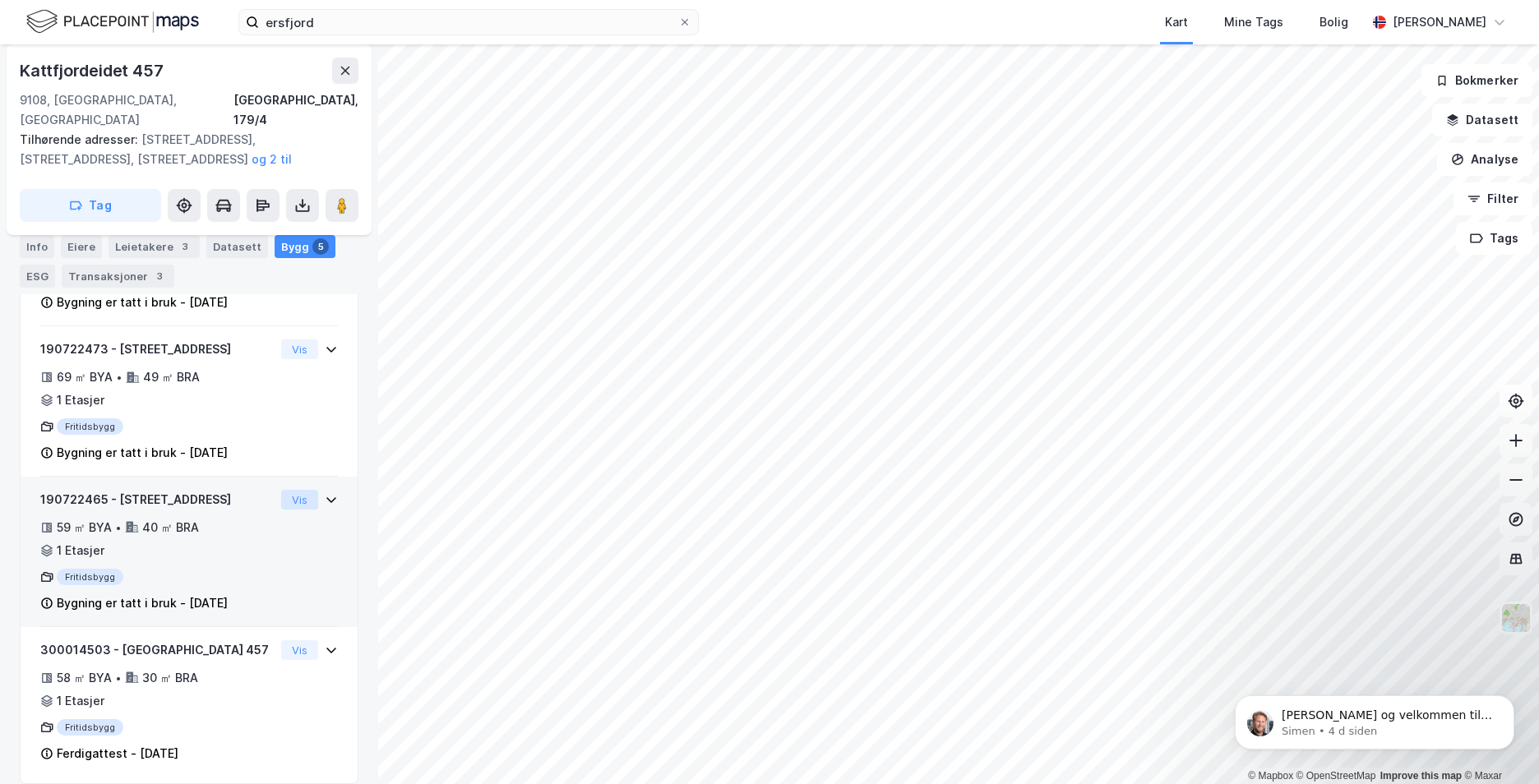
click at [288, 490] on button "Vis" at bounding box center [299, 500] width 37 height 20
